Goal: Task Accomplishment & Management: Manage account settings

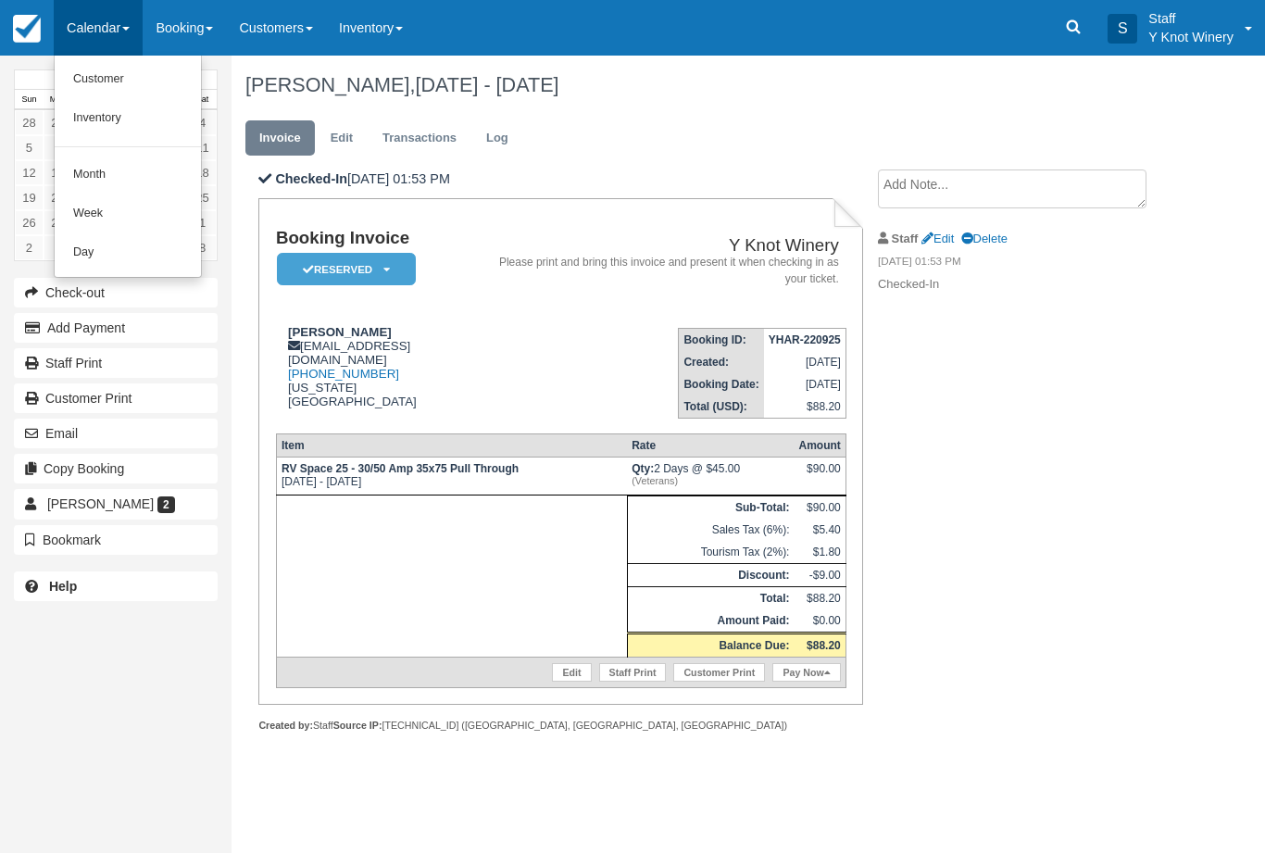
click at [119, 78] on link "Customer" at bounding box center [128, 79] width 146 height 39
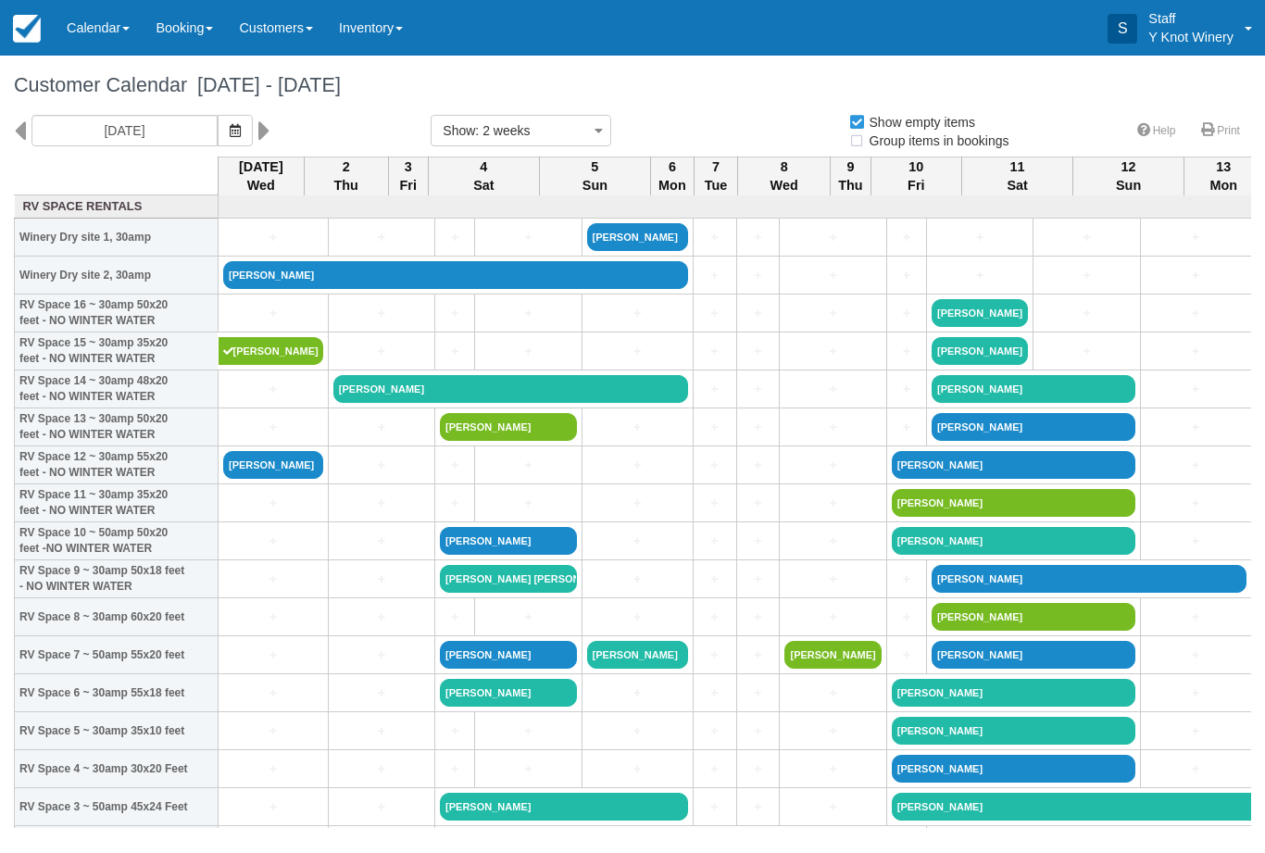
select select
click at [313, 289] on link "[PERSON_NAME]" at bounding box center [455, 275] width 465 height 28
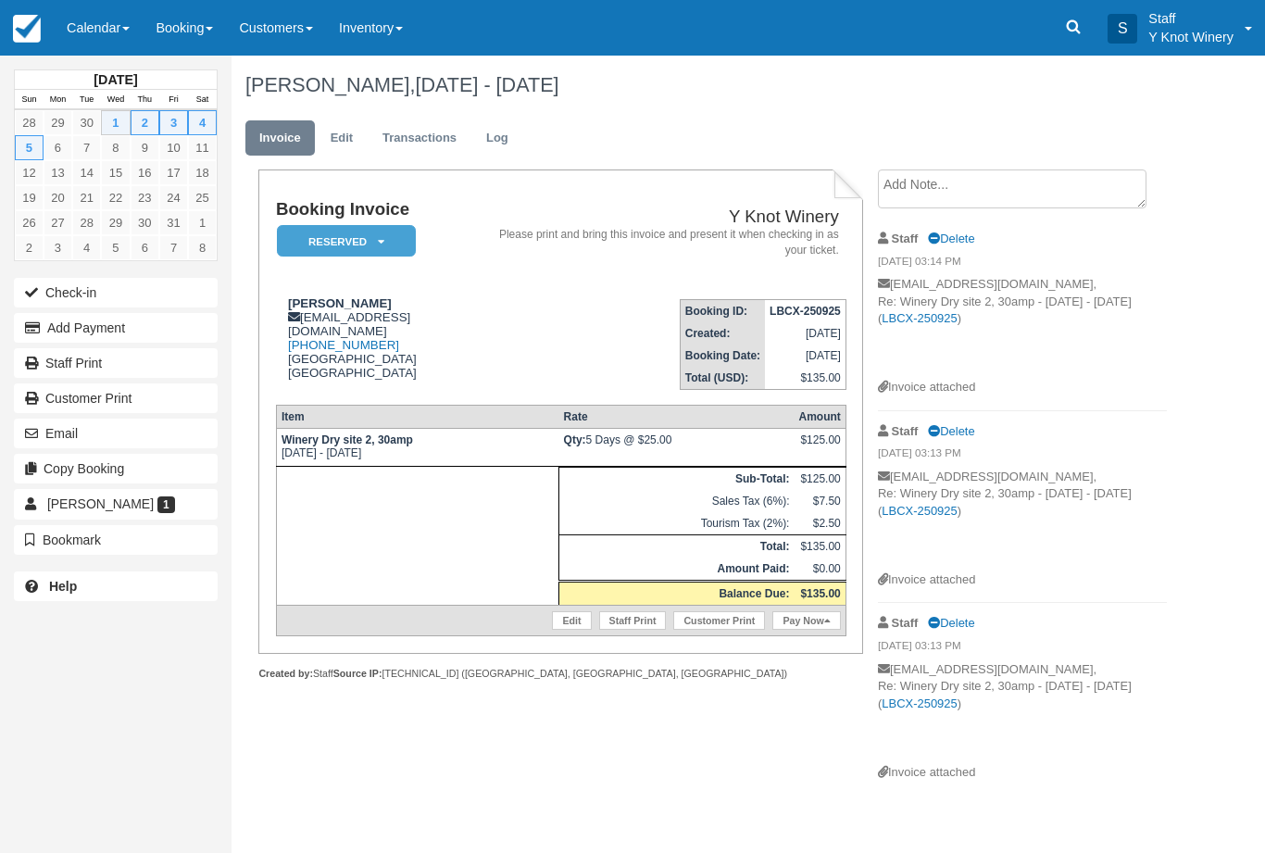
click at [56, 319] on button "Add Payment" at bounding box center [116, 328] width 204 height 30
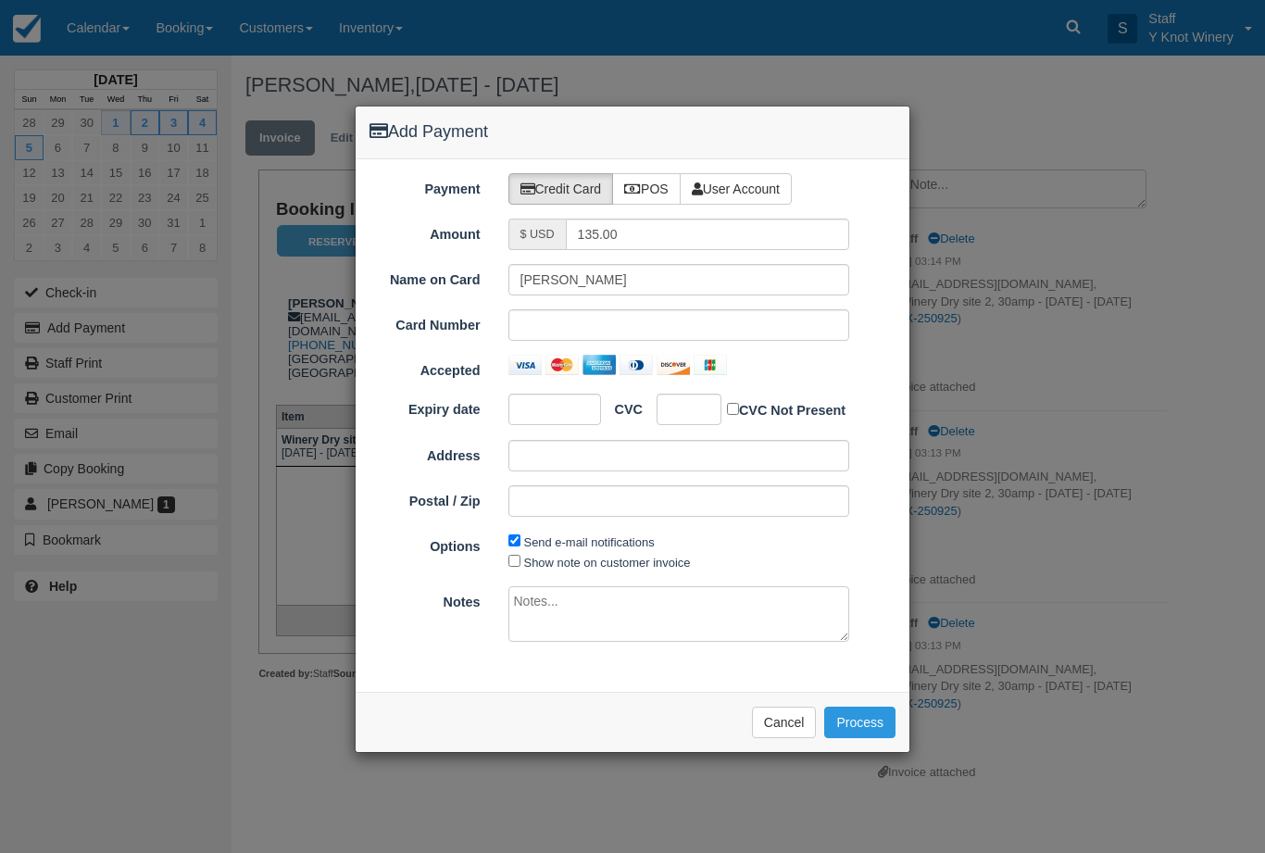
click at [645, 198] on label "POS" at bounding box center [646, 188] width 69 height 31
radio input "true"
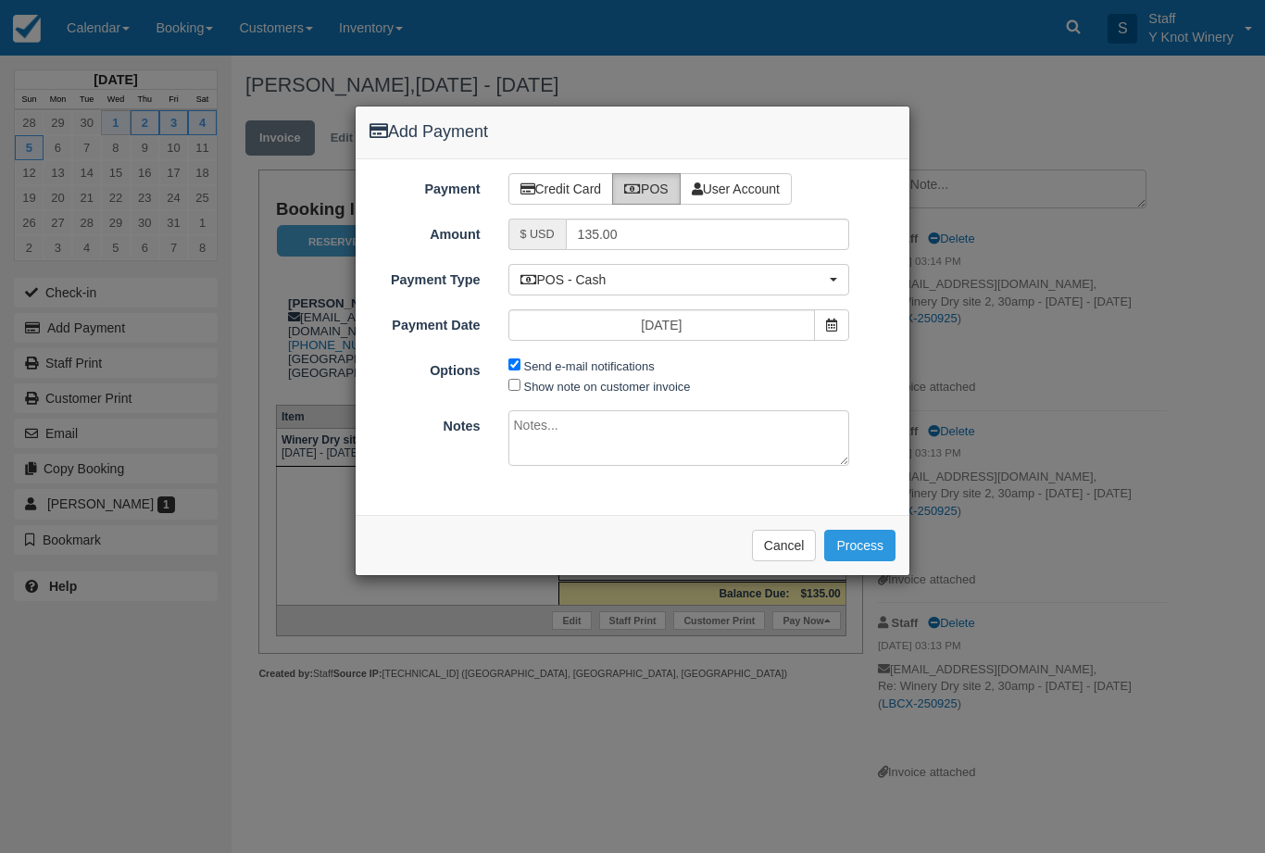
click at [877, 535] on button "Process" at bounding box center [859, 545] width 71 height 31
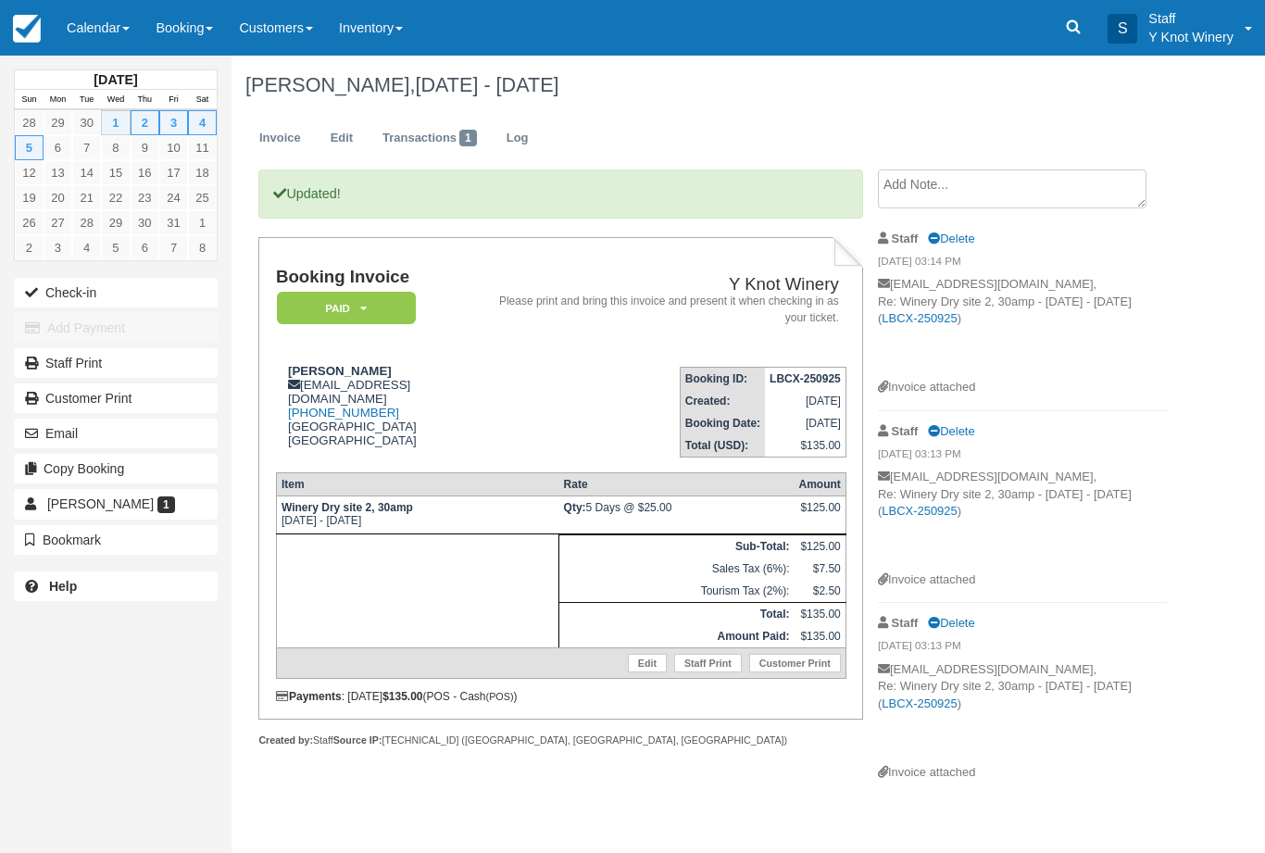
click at [1047, 195] on textarea at bounding box center [1012, 188] width 269 height 39
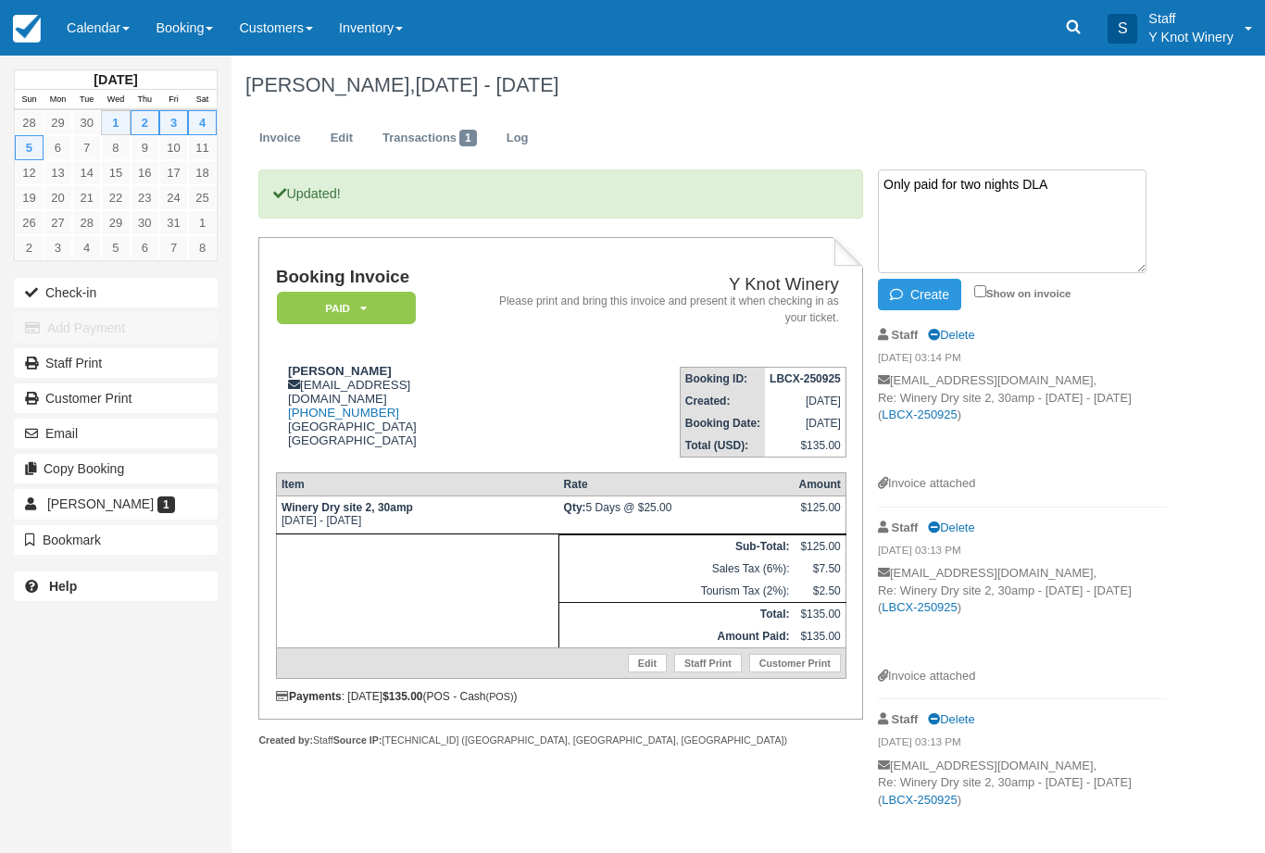
type textarea "Only paid for two nights DLA"
click at [920, 294] on button "Create" at bounding box center [919, 294] width 83 height 31
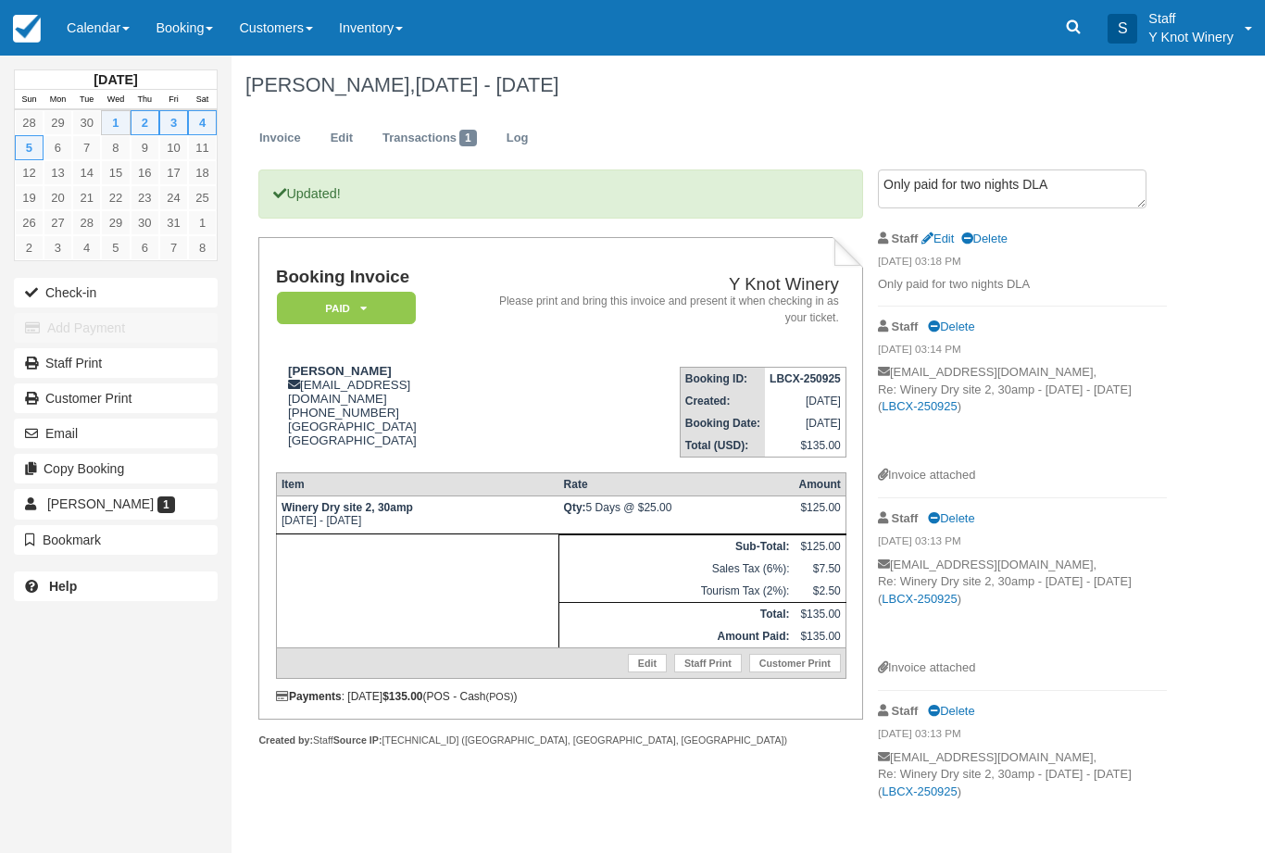
click at [97, 14] on link "Calendar" at bounding box center [98, 28] width 89 height 56
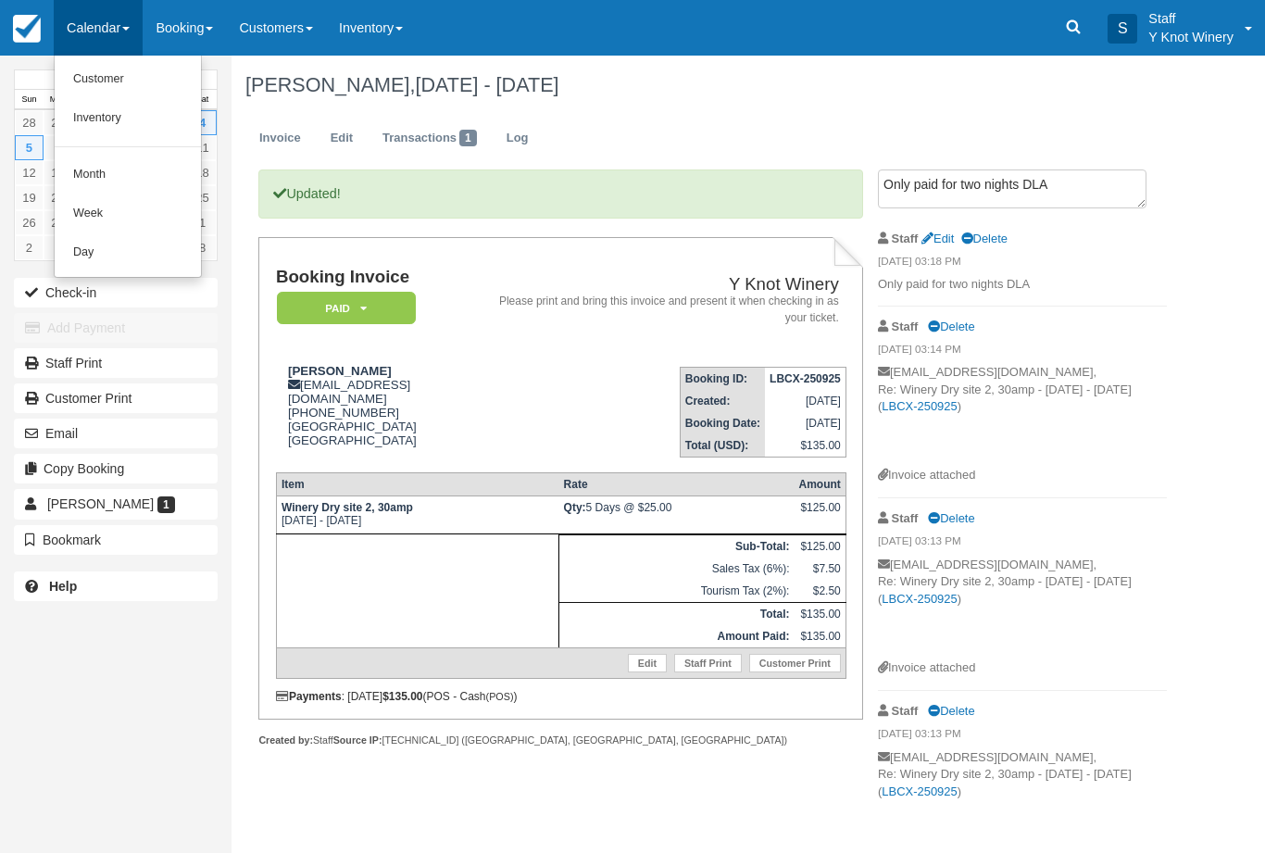
click at [105, 69] on link "Customer" at bounding box center [128, 79] width 146 height 39
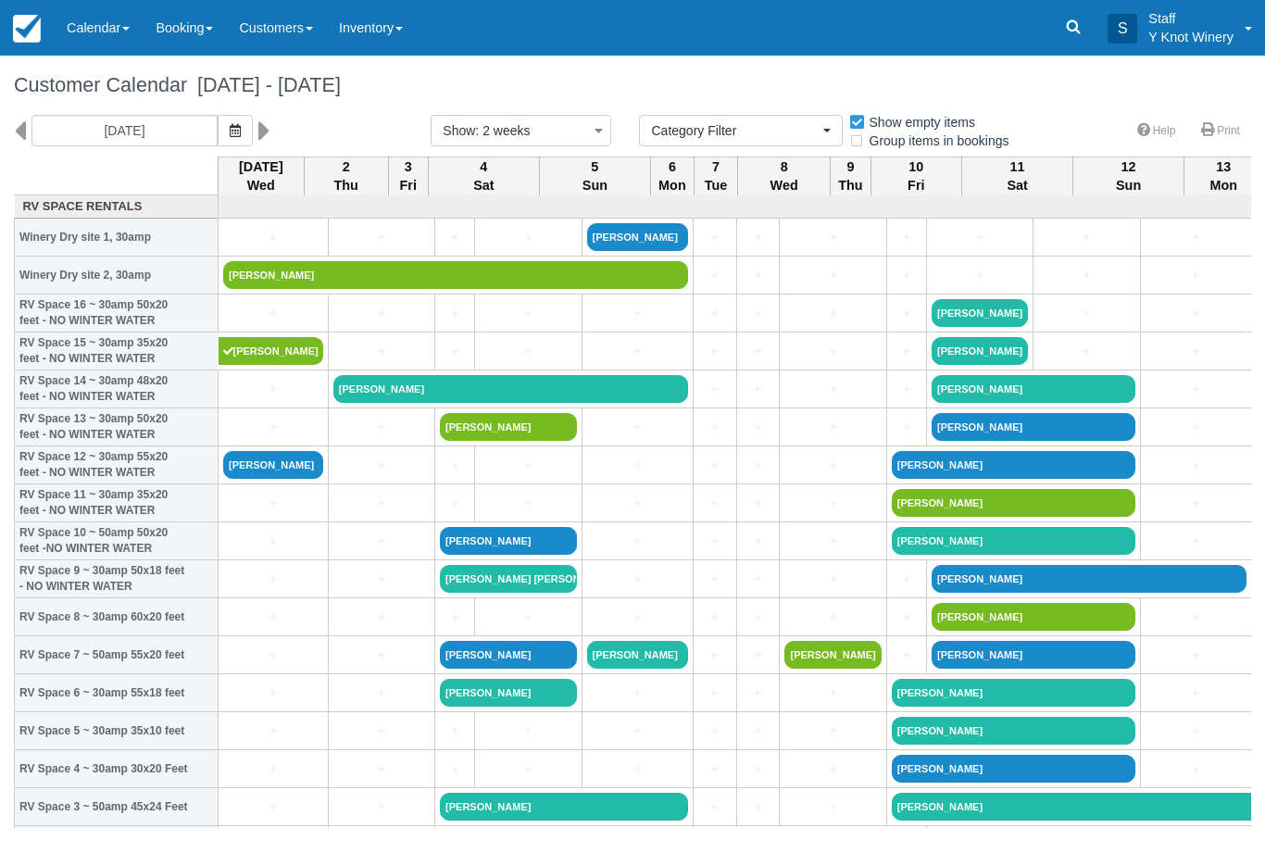
select select
